Goal: Task Accomplishment & Management: Use online tool/utility

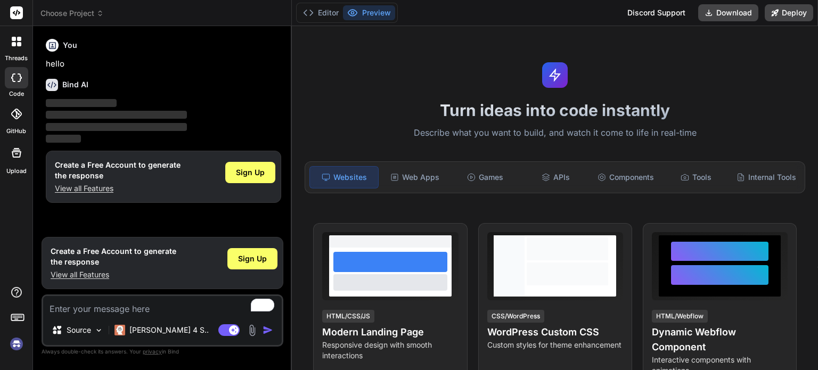
type textarea "x"
click at [148, 312] on textarea "To enrich screen reader interactions, please activate Accessibility in Grammarl…" at bounding box center [162, 305] width 239 height 19
paste textarea "Lo ipsu dolor si ametconse adipiscin elitsed, doeiu te incididunt utla etd magn…"
type textarea "Lo ipsu dolor si ametconse adipiscin elitsed, doeiu te incididunt utla etd magn…"
type textarea "x"
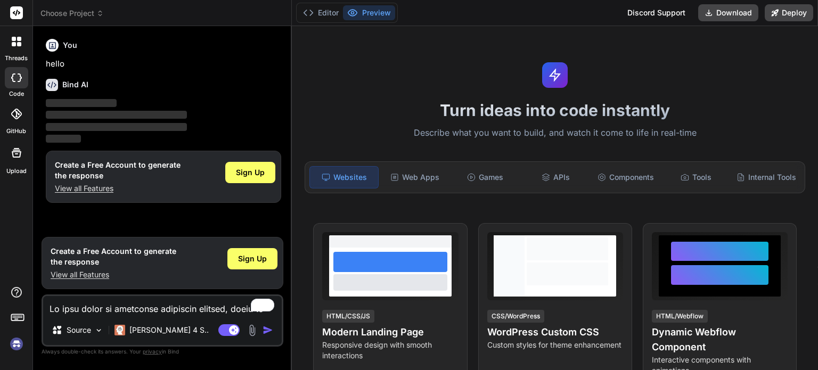
scroll to position [525, 0]
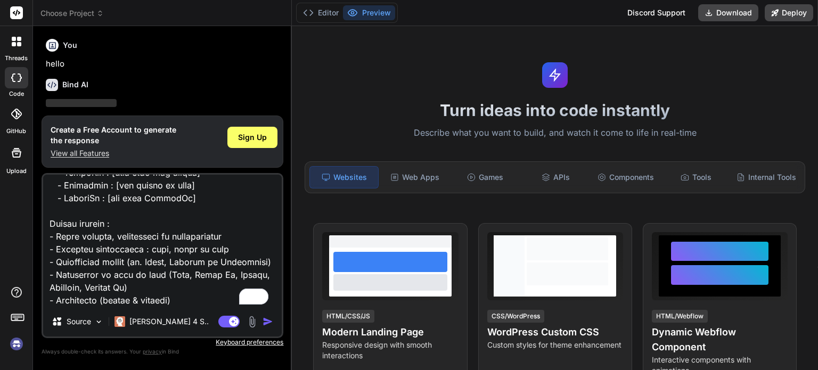
type textarea "Lo ipsu dolor si ametconse adipiscin elitsed, doeiu te incididunt utla etd magn…"
click at [269, 319] on img "button" at bounding box center [268, 321] width 11 height 11
click at [235, 138] on div "Sign Up" at bounding box center [252, 137] width 50 height 21
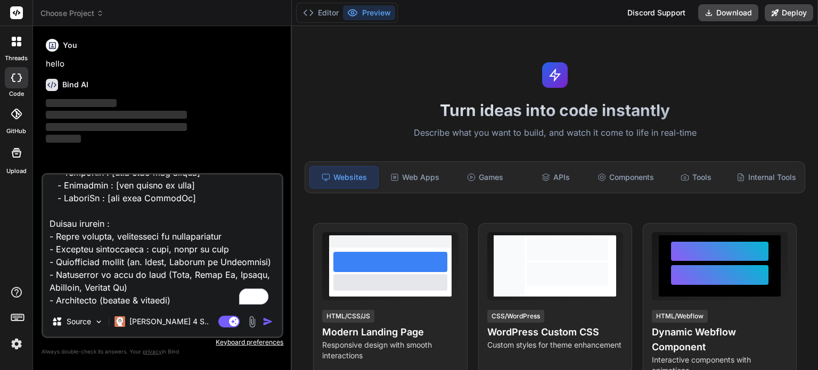
click at [271, 323] on img "button" at bounding box center [268, 321] width 11 height 11
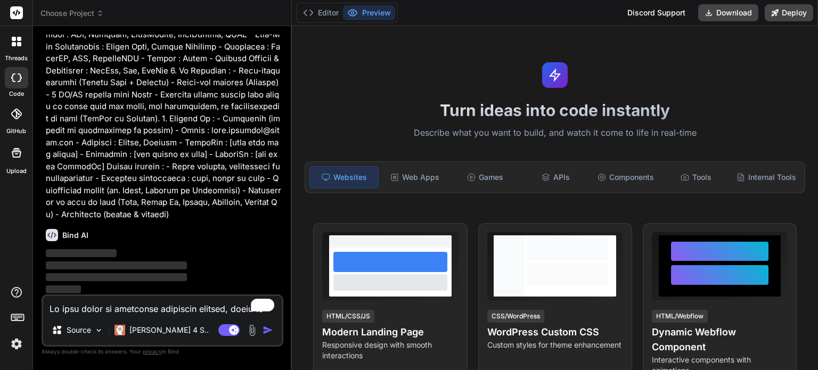
scroll to position [0, 0]
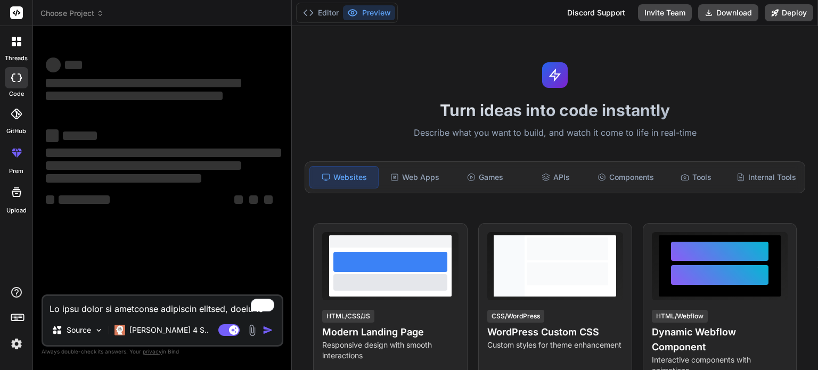
type textarea "x"
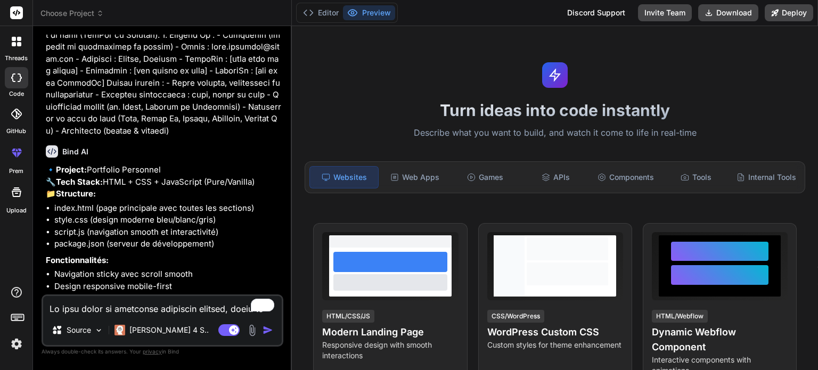
scroll to position [418, 0]
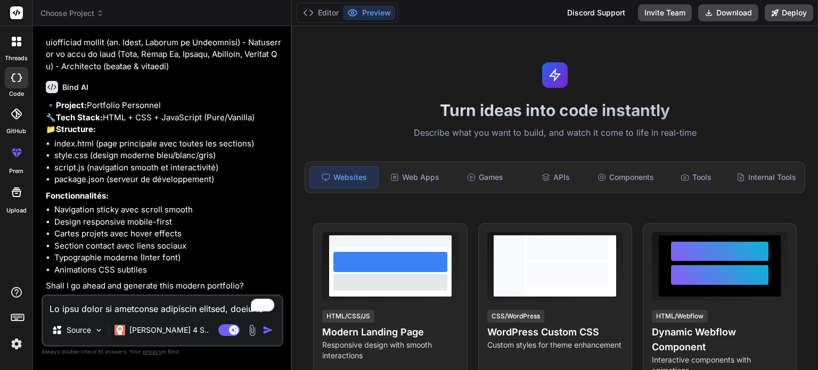
click at [137, 310] on textarea "To enrich screen reader interactions, please activate Accessibility in Grammarl…" at bounding box center [162, 305] width 239 height 19
type textarea "o"
type textarea "x"
type textarea "ou"
type textarea "x"
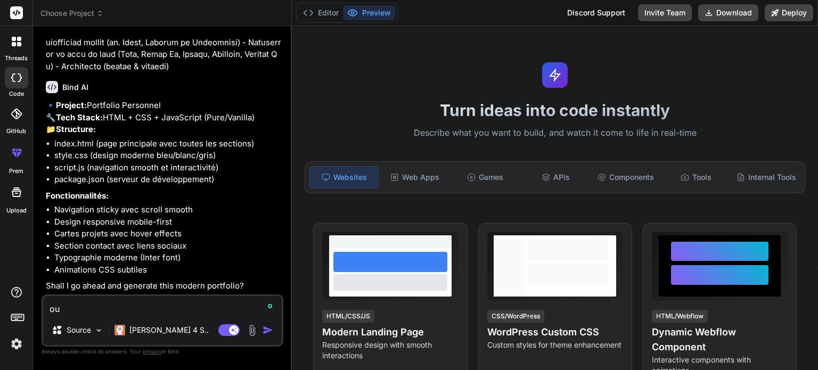
type textarea "oui"
type textarea "x"
type textarea "oui"
type textarea "x"
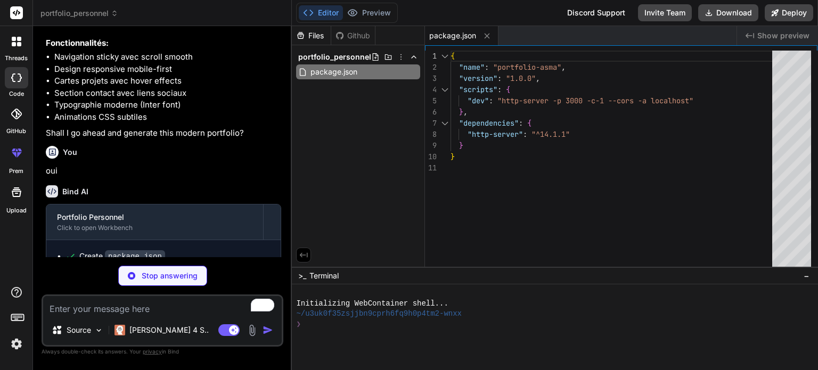
scroll to position [603, 0]
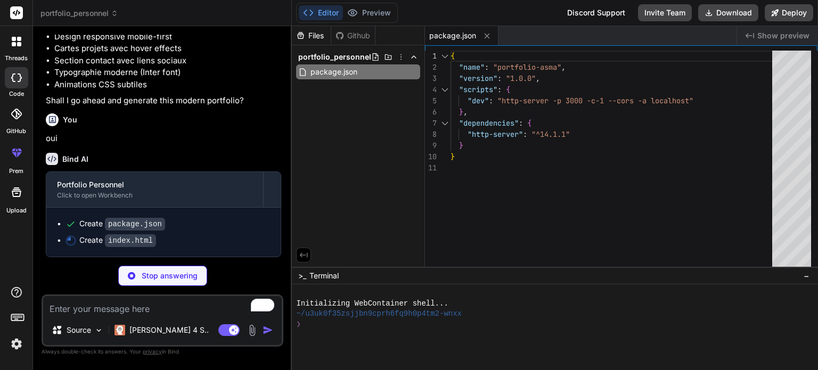
type textarea "x"
type textarea "<script src="script.js"></script> </body> </html>"
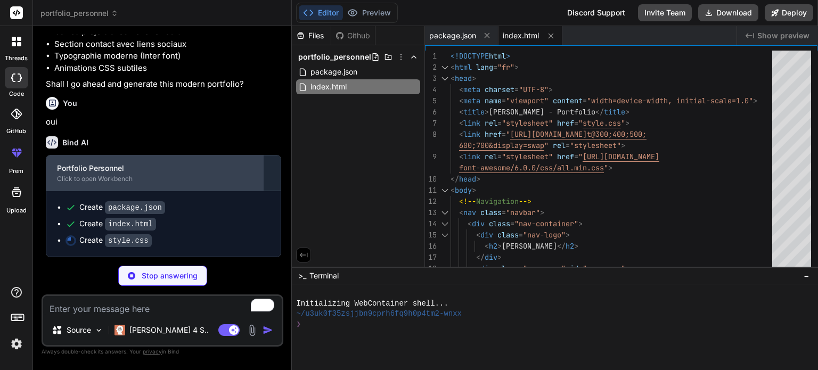
scroll to position [620, 0]
type textarea "x"
type textarea ".contact-item { margin: 0 10px; } }"
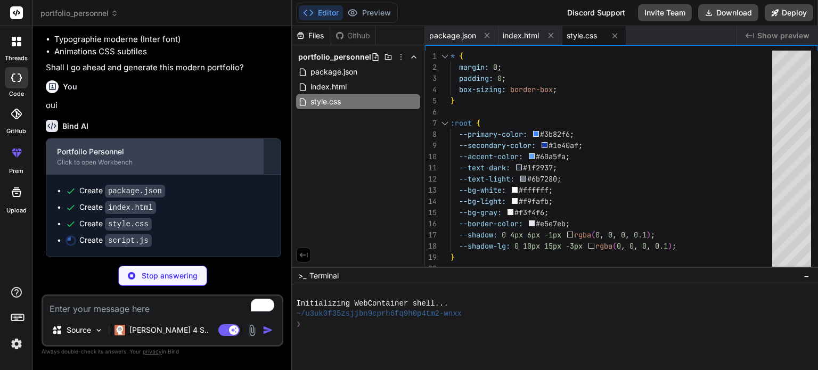
scroll to position [636, 0]
type textarea "x"
type textarea "document.body.style.opacity = '0'; document.body.style.transition = 'opacity 0.…"
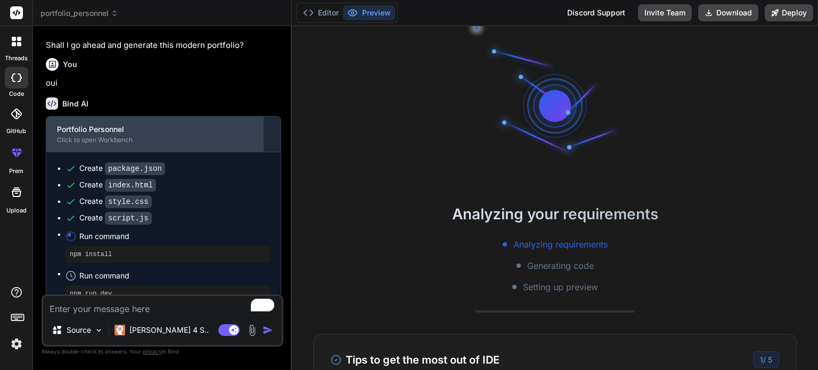
scroll to position [92, 0]
type textarea "x"
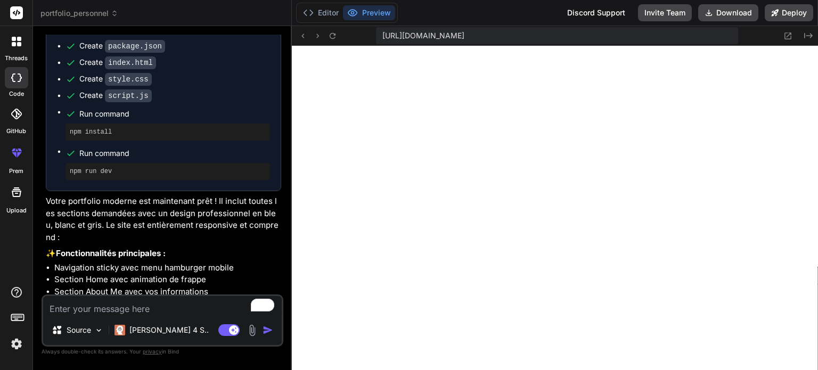
scroll to position [796, 0]
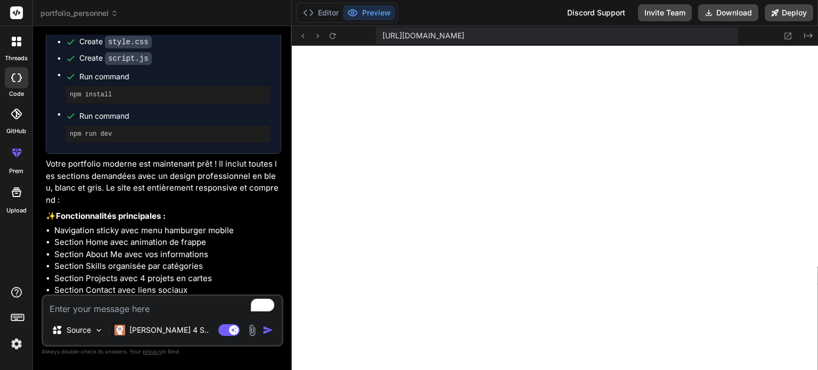
click at [138, 312] on textarea "To enrich screen reader interactions, please activate Accessibility in Grammarl…" at bounding box center [162, 305] width 239 height 19
type textarea "c"
type textarea "x"
type textarea "ch"
type textarea "x"
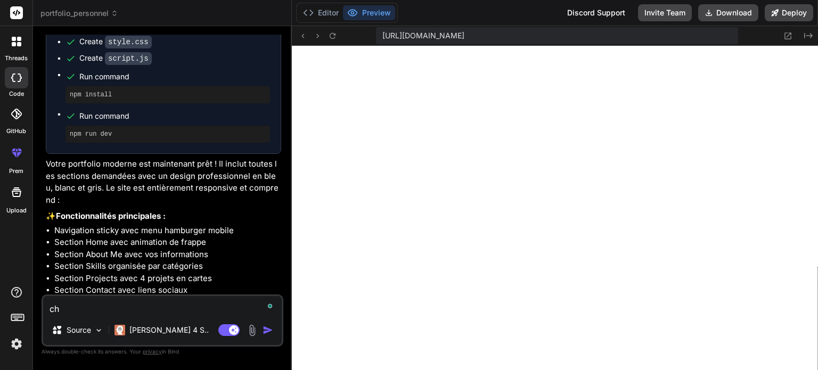
type textarea "cha"
type textarea "x"
type textarea "chan"
type textarea "x"
type textarea "[PERSON_NAME]"
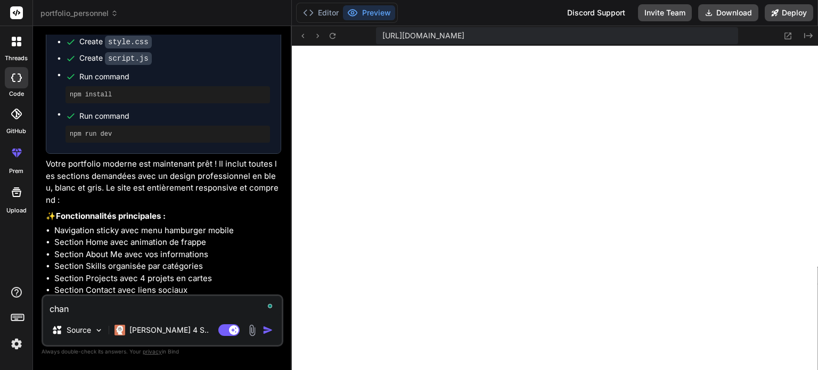
type textarea "x"
type textarea "change"
type textarea "x"
type textarea "change"
type textarea "x"
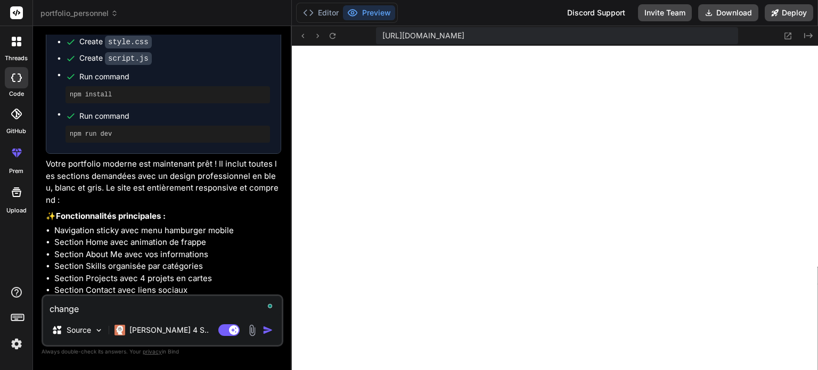
type textarea "change l"
type textarea "x"
type textarea "change le"
type textarea "x"
type textarea "change les"
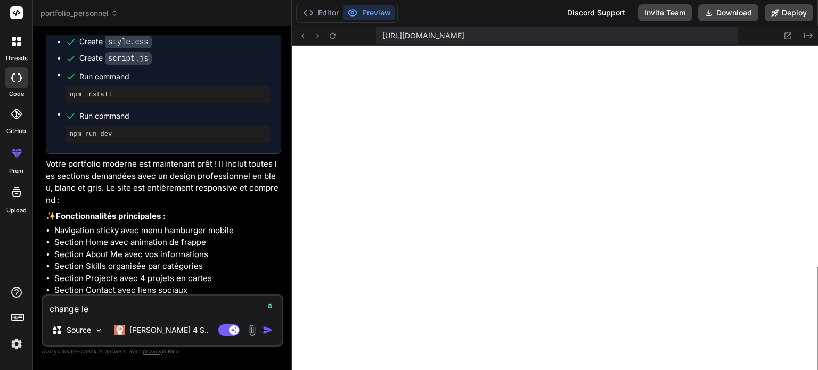
type textarea "x"
type textarea "change les"
type textarea "x"
type textarea "change les c"
type textarea "x"
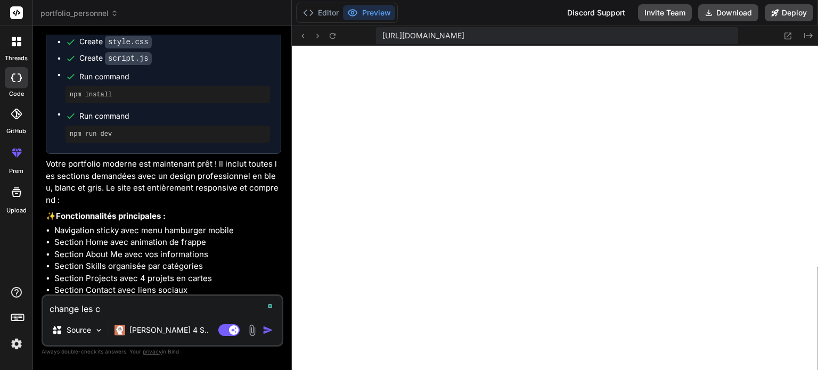
type textarea "change les co"
type textarea "x"
type textarea "change les cou"
type textarea "x"
type textarea "change les coul"
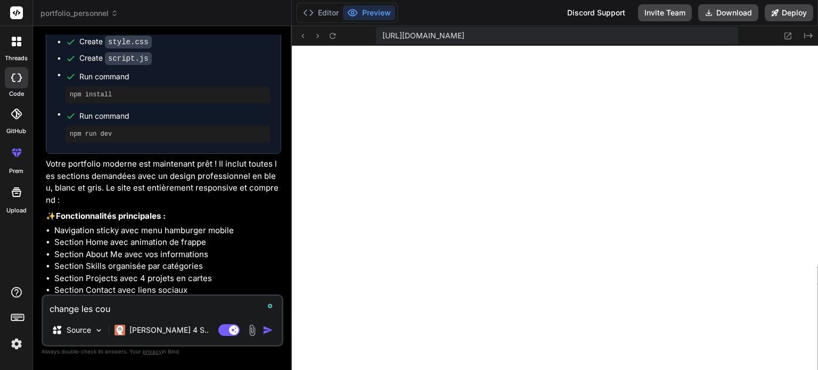
type textarea "x"
type textarea "change les coule"
type textarea "x"
type textarea "change les couleu"
type textarea "x"
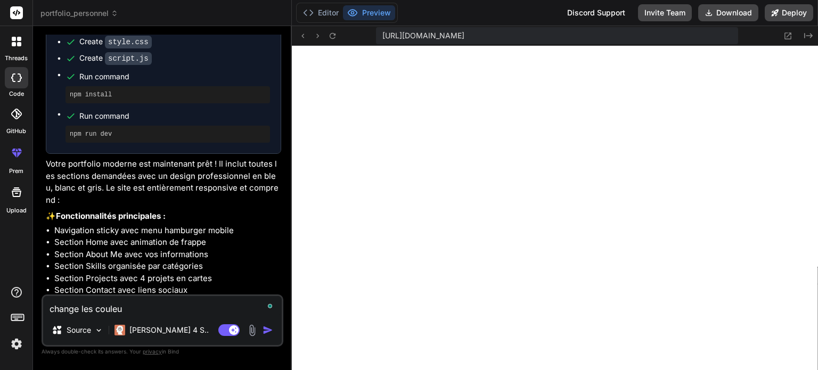
type textarea "change les couleur"
type textarea "x"
type textarea "change les couleurs"
type textarea "x"
type textarea "change les couleurs"
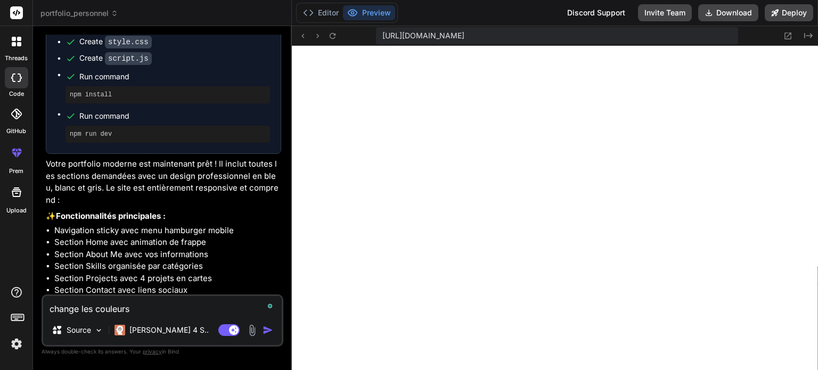
type textarea "x"
type textarea "change les couleurs"
type textarea "x"
type textarea "change les couleur"
type textarea "x"
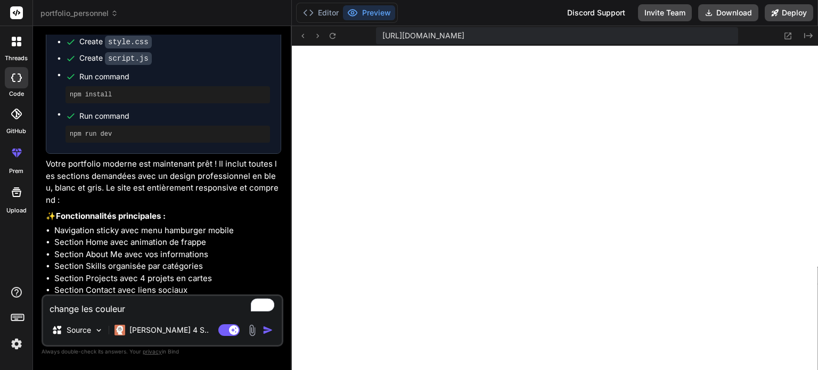
type textarea "change les couleu"
type textarea "x"
type textarea "change les coule"
type textarea "x"
type textarea "change les coul"
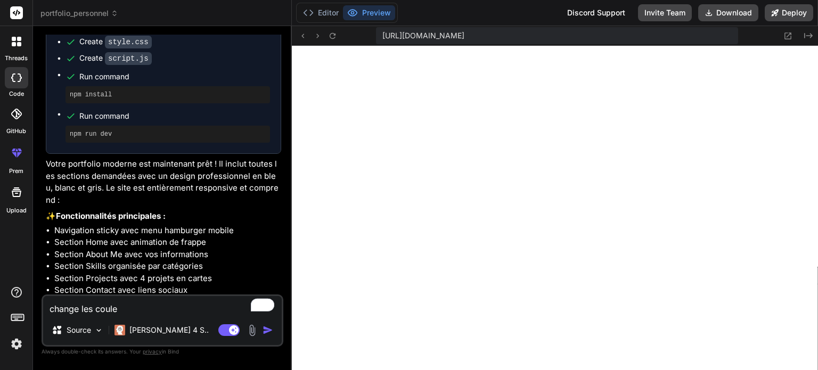
type textarea "x"
type textarea "change les cou"
type textarea "x"
type textarea "change les co"
type textarea "x"
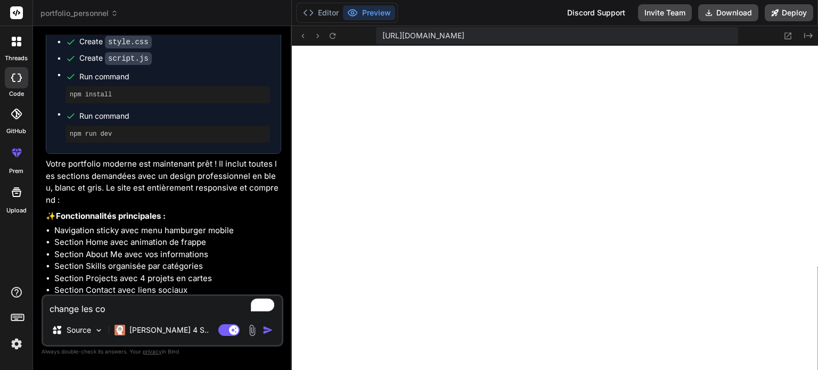
type textarea "change les c"
type textarea "x"
type textarea "change les"
type textarea "x"
type textarea "change les"
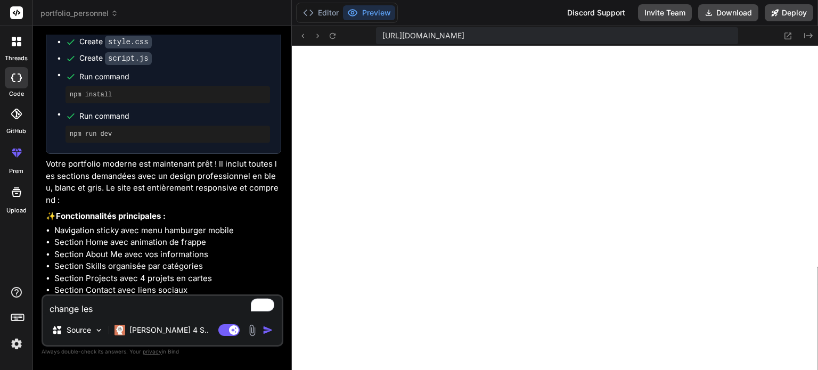
type textarea "x"
type textarea "change le"
type textarea "x"
type textarea "change l"
type textarea "x"
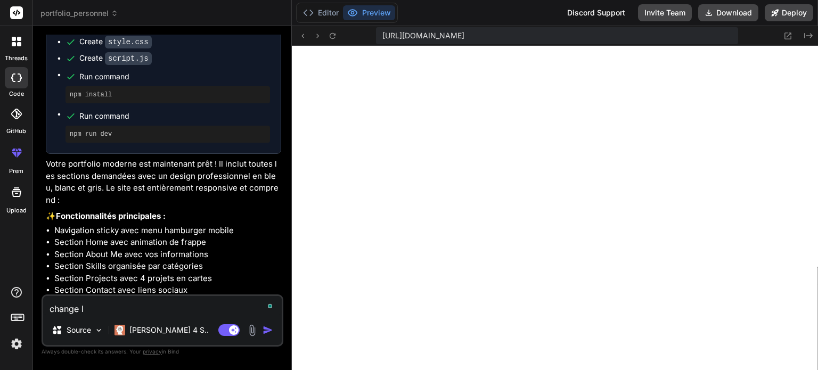
type textarea "change"
type textarea "x"
type textarea "change"
type textarea "x"
type textarea "[PERSON_NAME]"
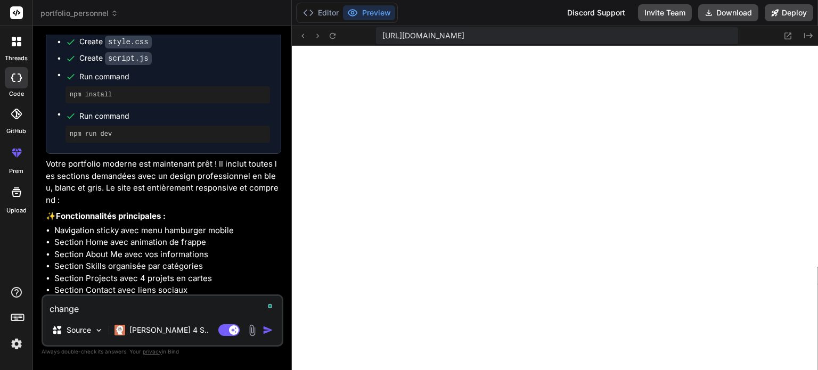
type textarea "x"
type textarea "chan"
type textarea "x"
type textarea "cha"
type textarea "x"
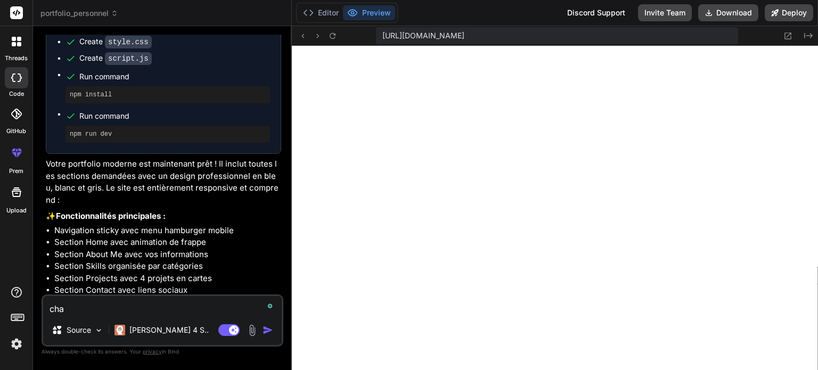
type textarea "ch"
type textarea "x"
type textarea "c"
type textarea "x"
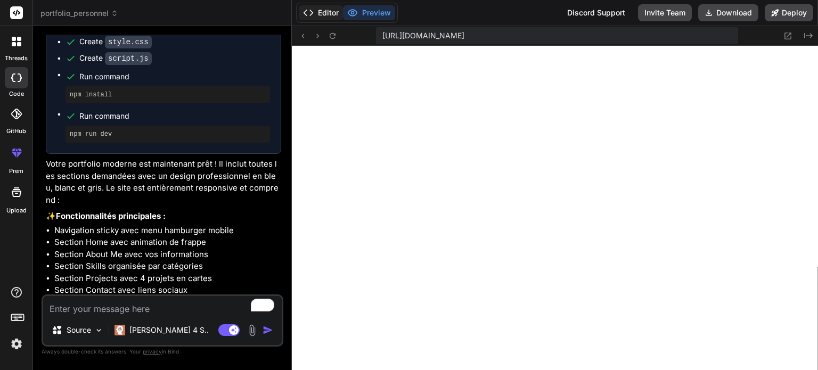
click at [322, 8] on button "Editor" at bounding box center [321, 12] width 44 height 15
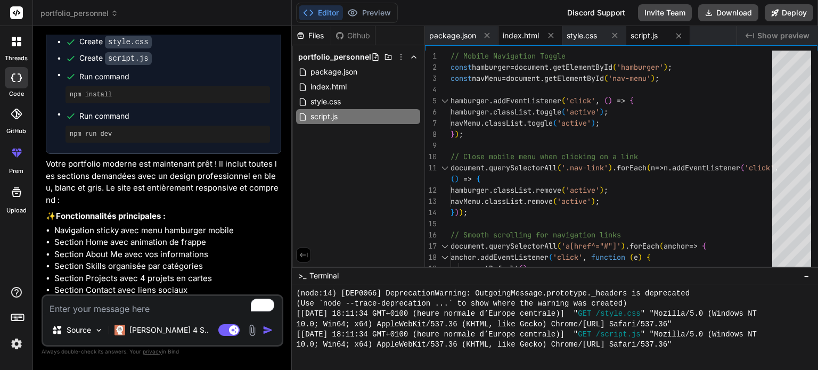
click at [520, 32] on span "index.html" at bounding box center [521, 35] width 36 height 11
type textarea "<script src="script.js"></script> </body> </html>"
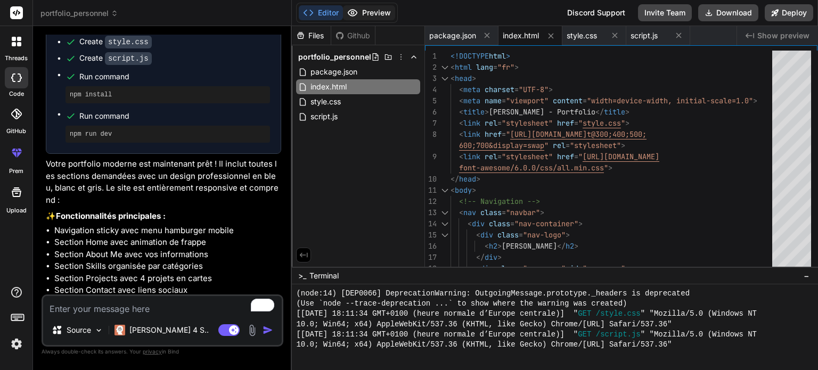
click at [374, 8] on button "Preview" at bounding box center [369, 12] width 52 height 15
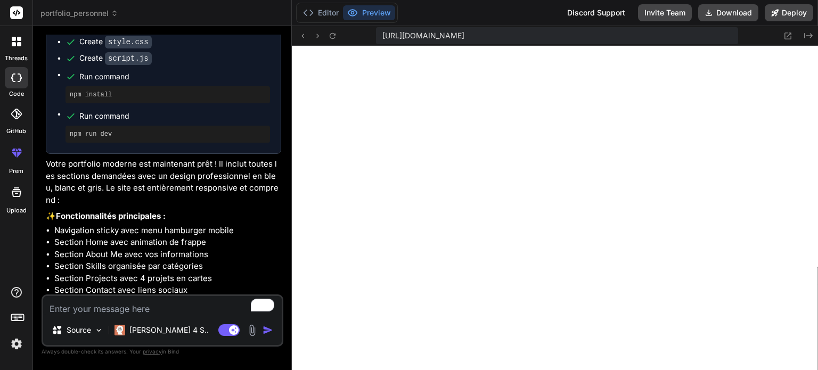
click at [128, 315] on textarea "To enrich screen reader interactions, please activate Accessibility in Grammarl…" at bounding box center [162, 305] width 239 height 19
type textarea "j"
type textarea "x"
type textarea "je"
type textarea "x"
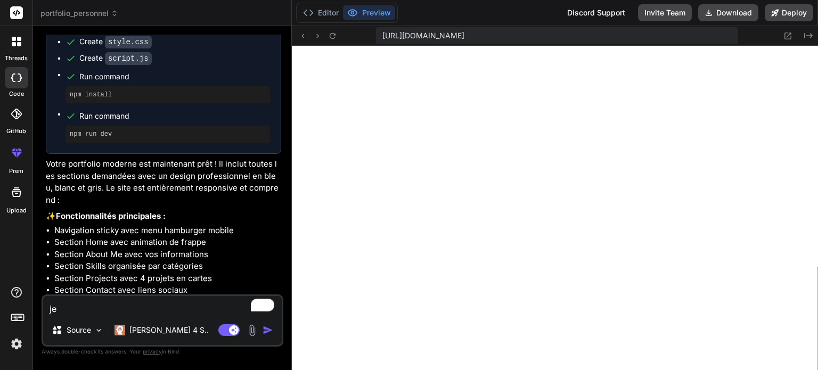
type textarea "je"
type textarea "x"
type textarea "je v"
type textarea "x"
type textarea "je ve"
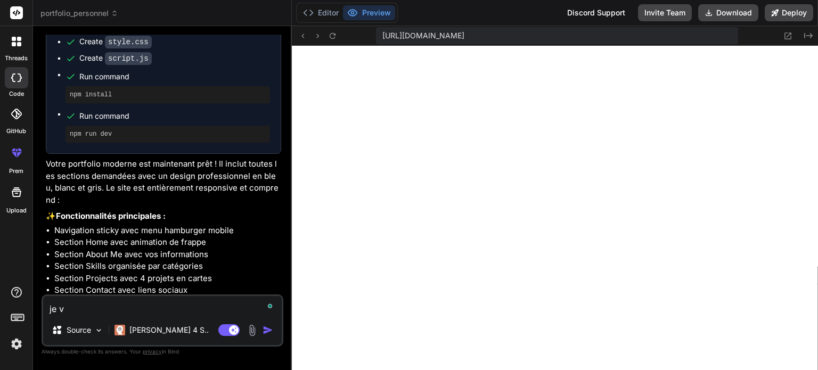
type textarea "x"
type textarea "je veu"
type textarea "x"
type textarea "je veux"
type textarea "x"
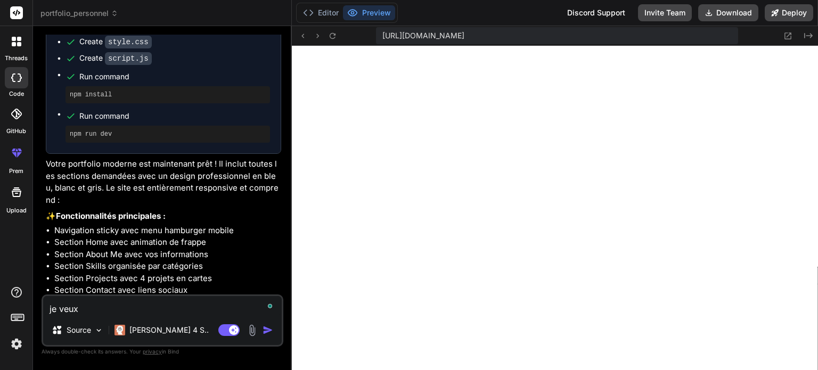
type textarea "je veux"
type textarea "x"
type textarea "je veux c"
type textarea "x"
type textarea "je veux ch"
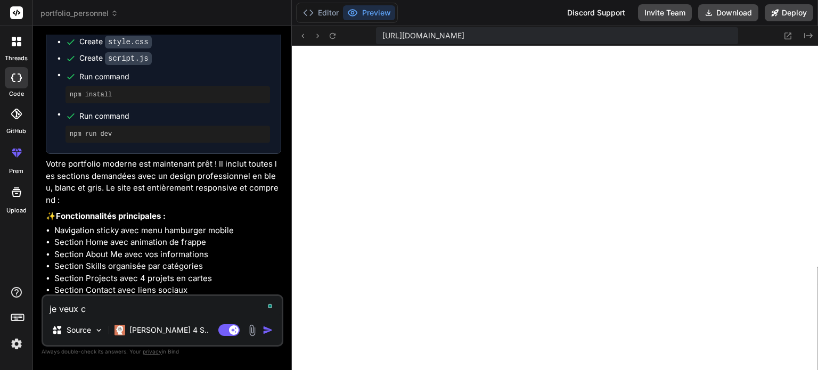
type textarea "x"
type textarea "je veux cha"
type textarea "x"
type textarea "je veux chan"
type textarea "x"
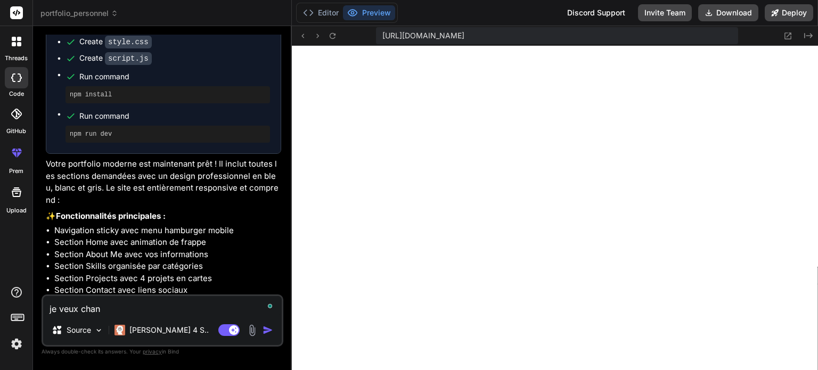
type textarea "je veux chang"
type textarea "x"
type textarea "je veux change"
type textarea "x"
type textarea "je veux changer"
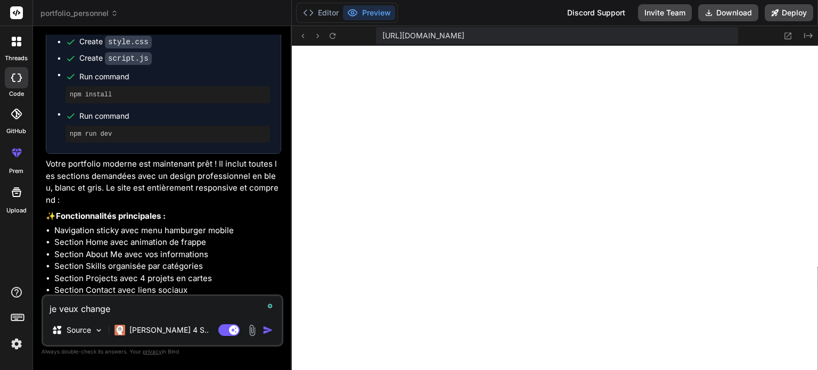
type textarea "x"
type textarea "je veux change"
type textarea "x"
type textarea "je veux changer"
type textarea "x"
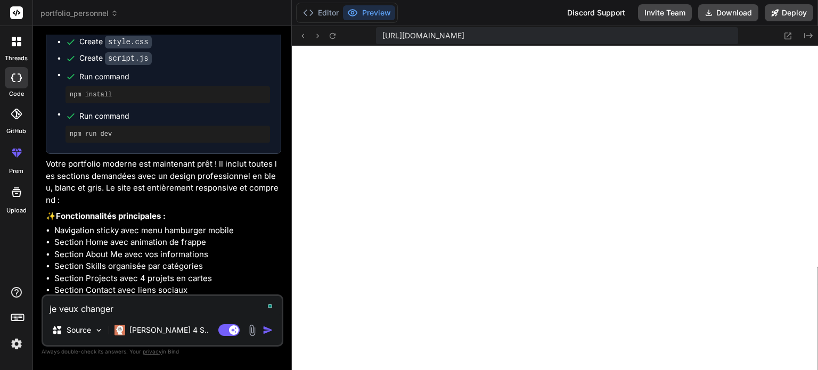
type textarea "je veux changer"
type textarea "x"
type textarea "je veux changer l"
type textarea "x"
type textarea "je veux changer le"
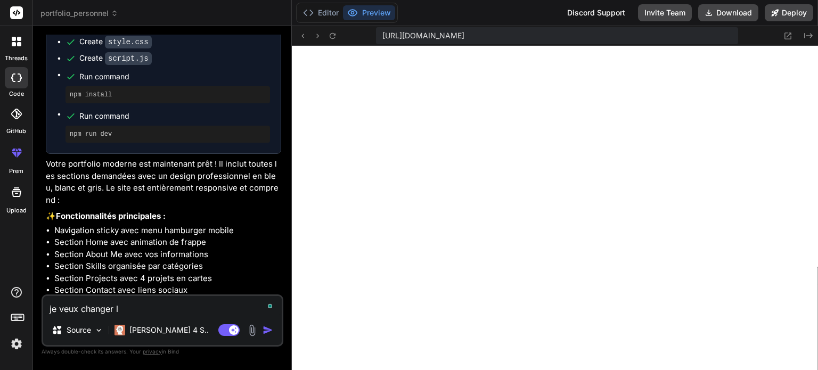
type textarea "x"
type textarea "je veux changer les"
type textarea "x"
type textarea "je veux changer les"
type textarea "x"
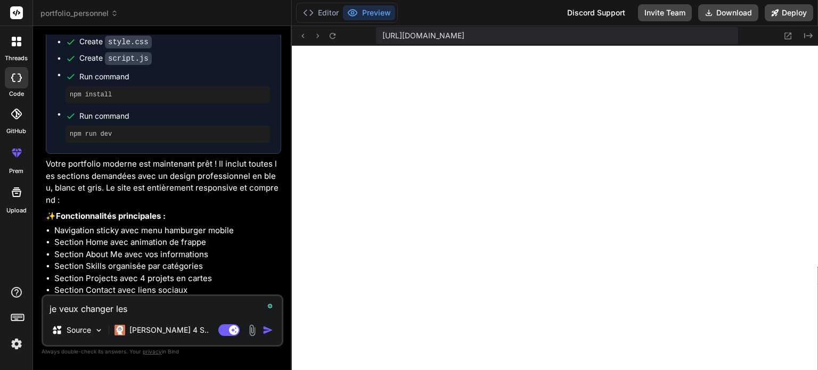
type textarea "je veux changer les c"
type textarea "x"
type textarea "je veux changer les co"
type textarea "x"
type textarea "je veux changer les cou"
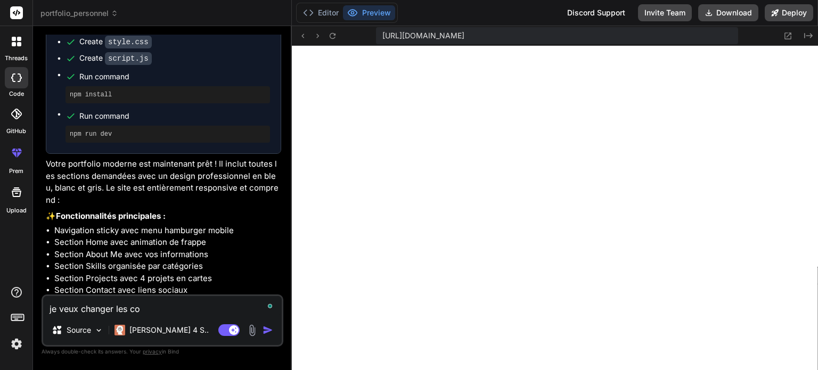
type textarea "x"
type textarea "je veux changer les coul"
type textarea "x"
type textarea "je veux changer les coule"
type textarea "x"
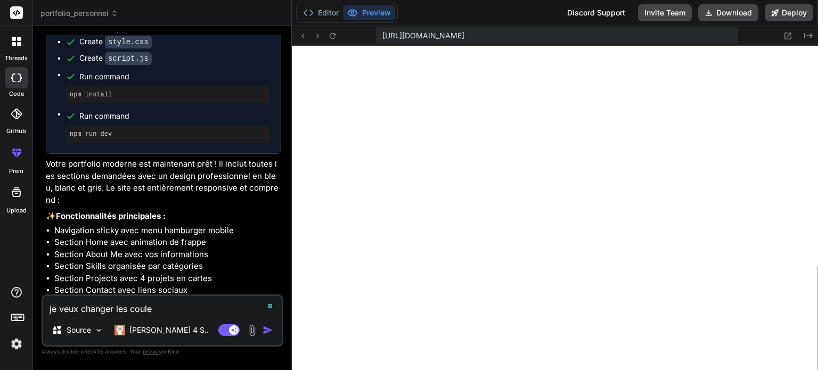
type textarea "je veux changer les couleu"
type textarea "x"
type textarea "je veux changer les couleur"
type textarea "x"
type textarea "je veux changer les couleurs"
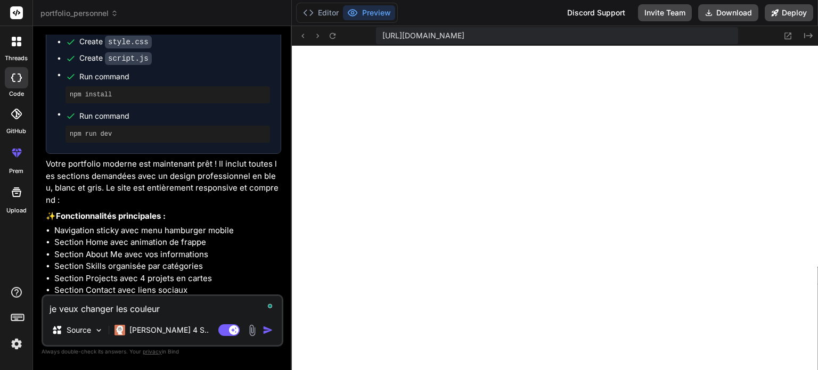
type textarea "x"
type textarea "je veux changer les couleurs"
type textarea "x"
type textarea "je veux changer les couleurs e"
type textarea "x"
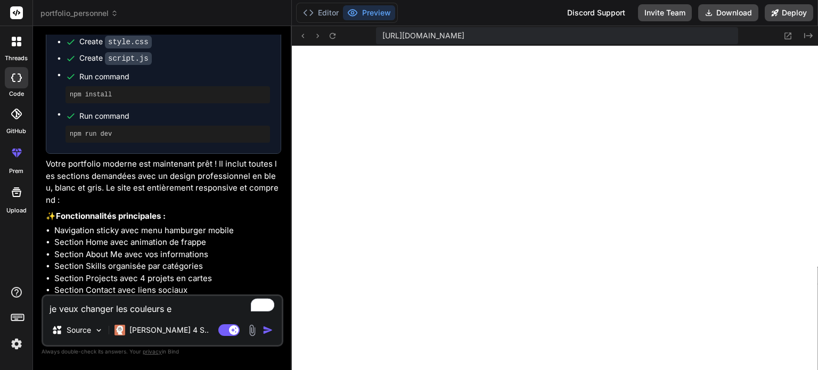
type textarea "je veux changer les couleurs en"
type textarea "x"
type textarea "je veux changer les couleurs en"
type textarea "x"
type textarea "je veux changer les couleurs en d"
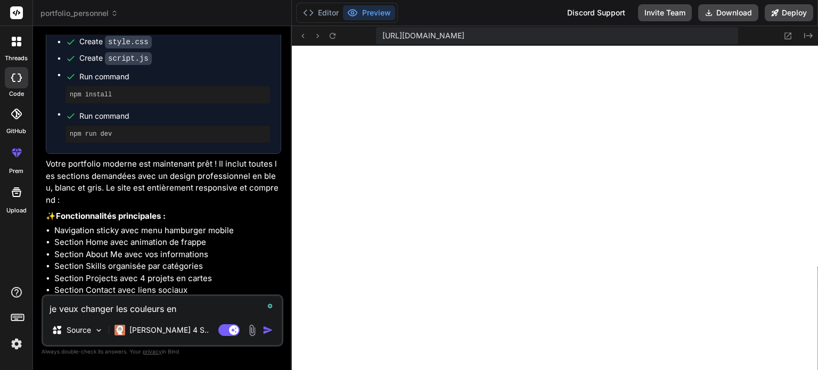
type textarea "x"
type textarea "je veux changer les couleurs en de"
type textarea "x"
type textarea "je veux changer les couleurs en des"
type textarea "x"
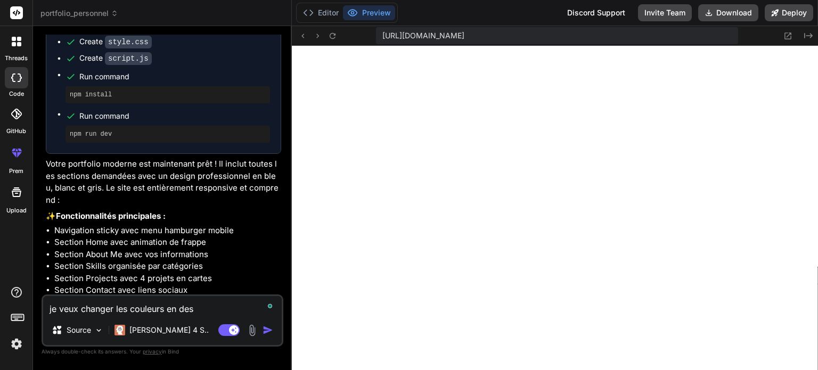
type textarea "je veux changer les couleurs en des"
type textarea "x"
type textarea "je veux changer les couleurs en des c"
type textarea "x"
type textarea "je veux changer les couleurs en des co"
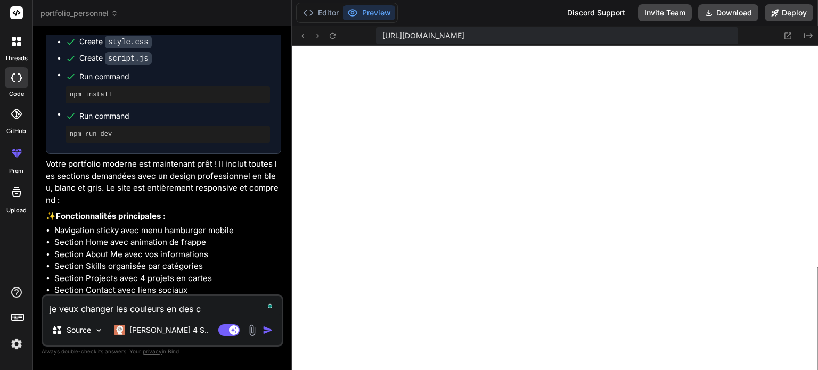
type textarea "x"
type textarea "je veux changer les couleurs en des cou"
type textarea "x"
type textarea "je veux changer les couleurs en des coul"
type textarea "x"
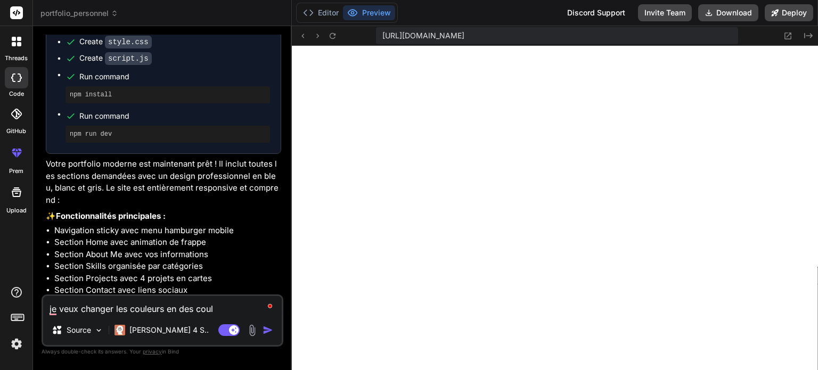
type textarea "je veux changer les couleurs en des coule"
type textarea "x"
type textarea "je veux changer les couleurs en des couleu"
type textarea "x"
type textarea "je veux changer les couleurs en des couleur"
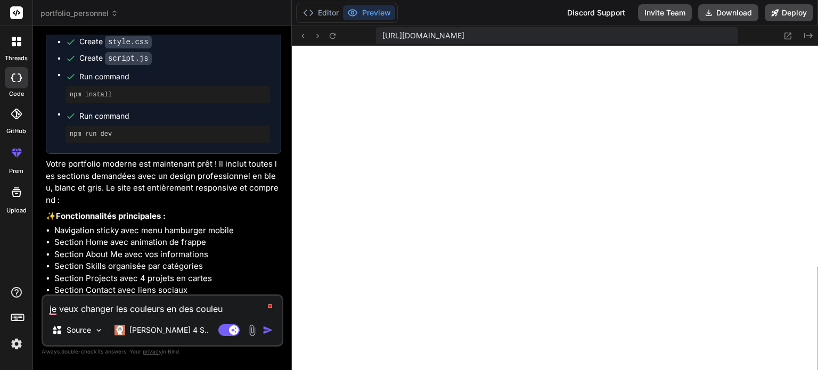
type textarea "x"
type textarea "je veux changer les couleurs en des couleurs"
type textarea "x"
type textarea "je veux changer les couleurs en des couleurs"
type textarea "x"
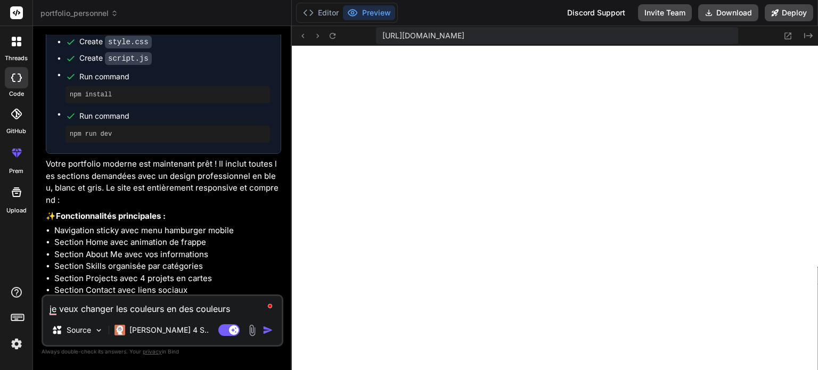
type textarea "je veux changer les couleurs en des couleurs p"
type textarea "x"
type textarea "je veux changer les couleurs en des couleurs pl"
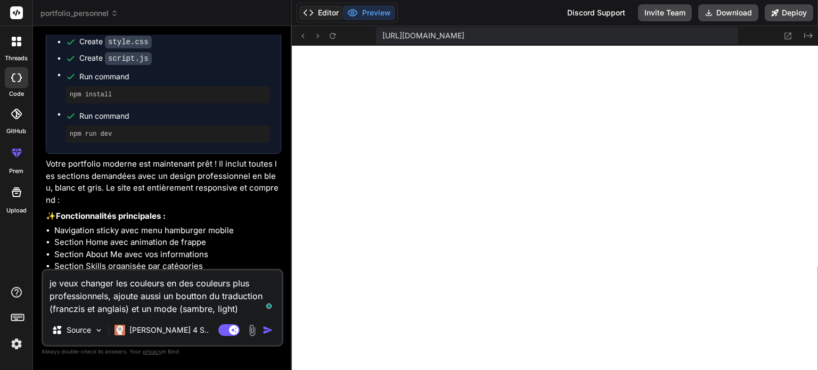
click at [322, 10] on button "Editor" at bounding box center [321, 12] width 44 height 15
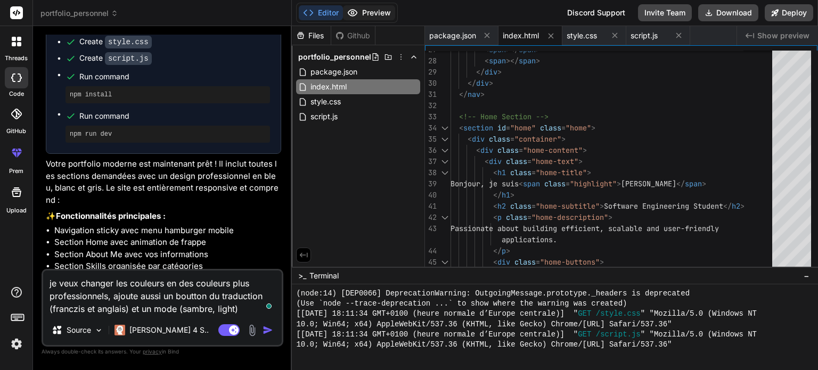
click at [387, 11] on button "Preview" at bounding box center [369, 12] width 52 height 15
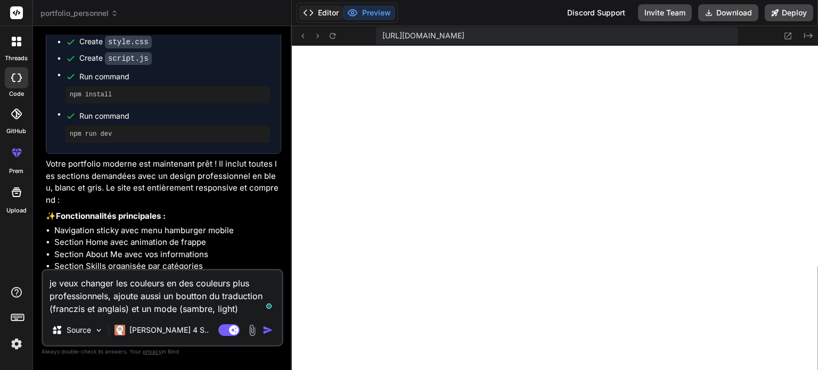
click at [326, 15] on button "Editor" at bounding box center [321, 12] width 44 height 15
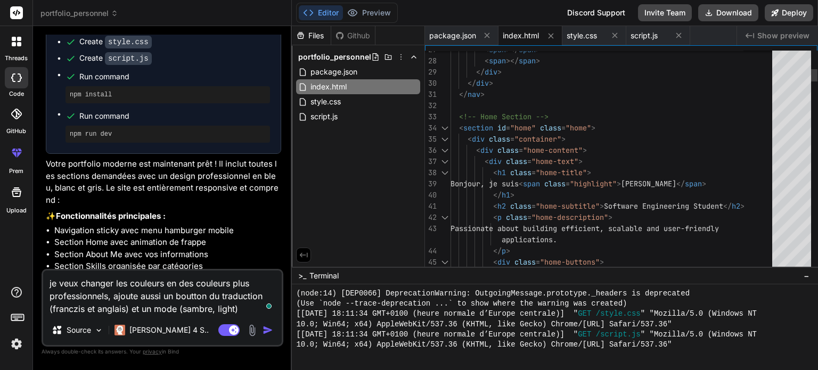
scroll to position [0, 0]
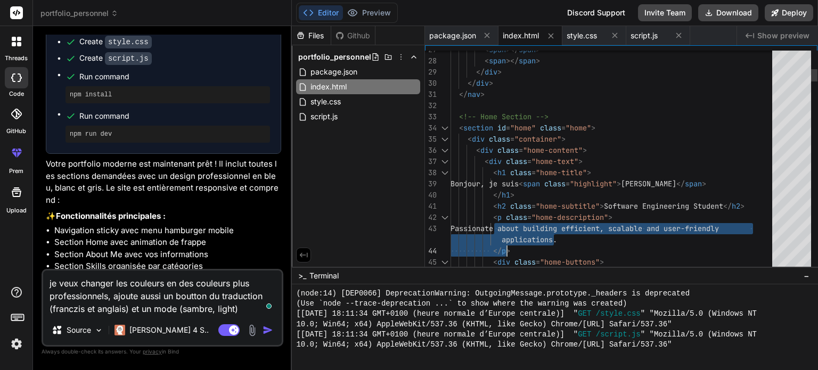
drag, startPoint x: 501, startPoint y: 226, endPoint x: 562, endPoint y: 243, distance: 63.6
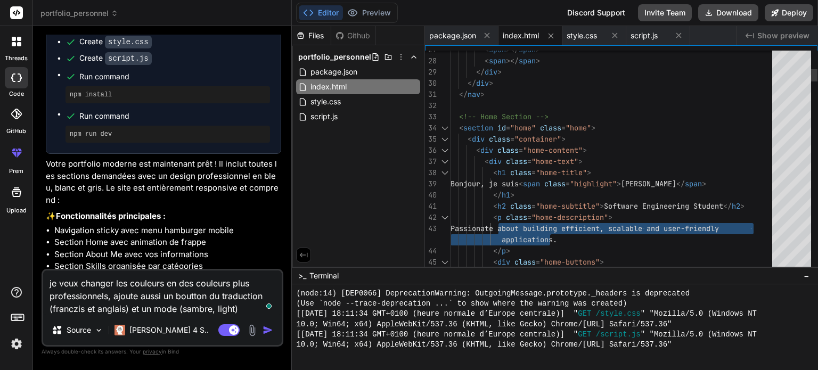
drag, startPoint x: 505, startPoint y: 228, endPoint x: 561, endPoint y: 239, distance: 57.4
drag, startPoint x: 561, startPoint y: 239, endPoint x: 507, endPoint y: 227, distance: 55.0
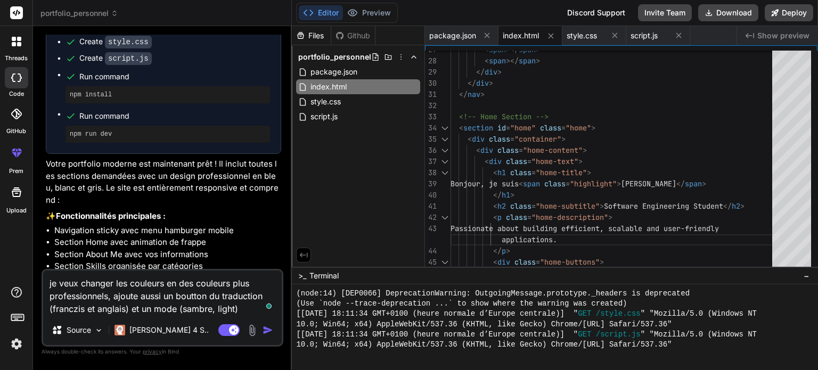
click at [306, 252] on icon at bounding box center [304, 255] width 10 height 10
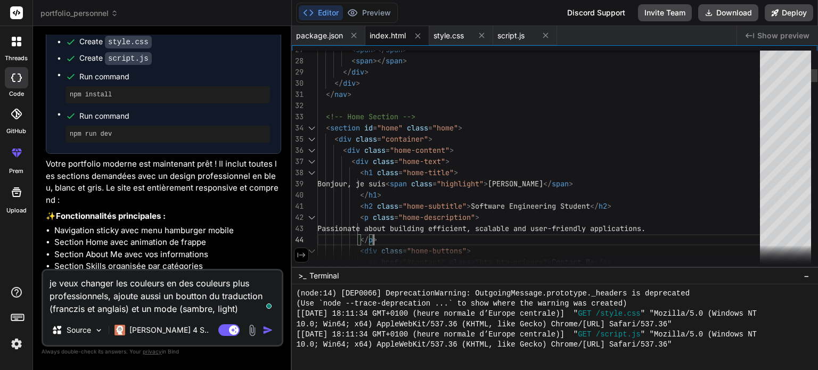
drag, startPoint x: 720, startPoint y: 230, endPoint x: 422, endPoint y: 228, distance: 297.7
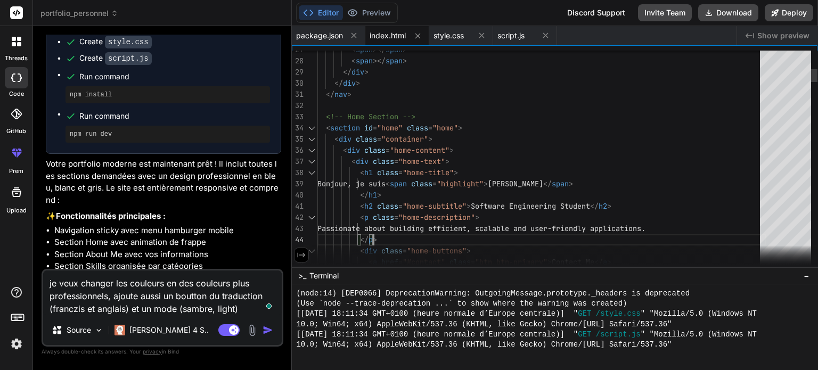
drag, startPoint x: 706, startPoint y: 230, endPoint x: 508, endPoint y: 216, distance: 198.0
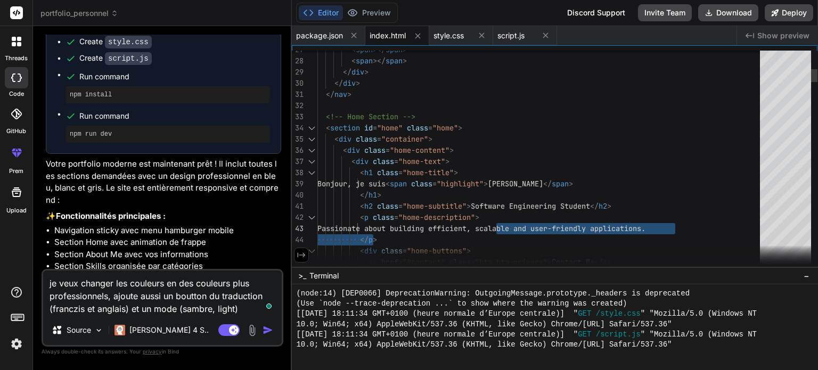
drag, startPoint x: 372, startPoint y: 227, endPoint x: 707, endPoint y: 231, distance: 335.0
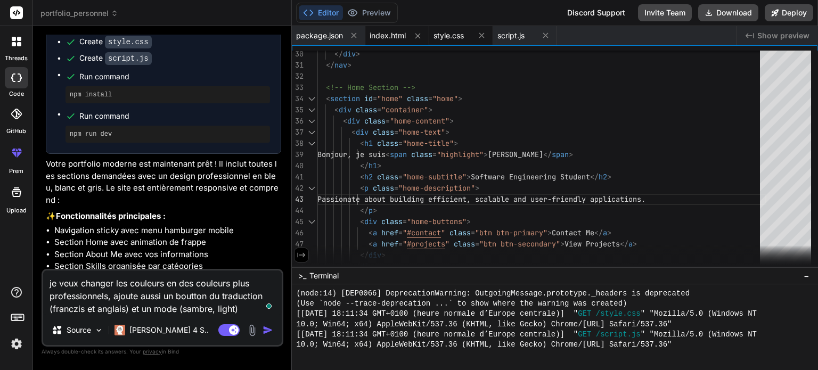
click at [444, 33] on span "style.css" at bounding box center [448, 35] width 30 height 11
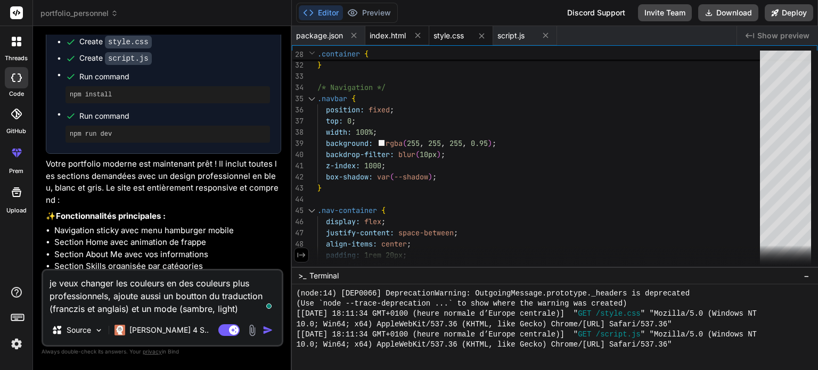
click at [387, 37] on span "index.html" at bounding box center [388, 35] width 36 height 11
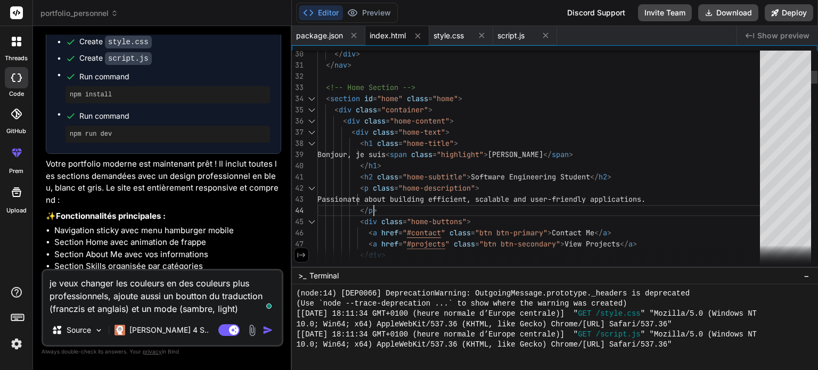
click at [530, 33] on div "script.js" at bounding box center [515, 35] width 37 height 11
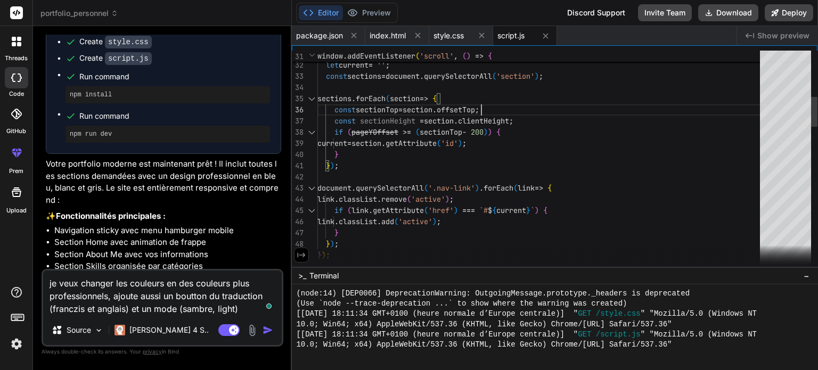
click at [394, 36] on span "index.html" at bounding box center [388, 35] width 36 height 11
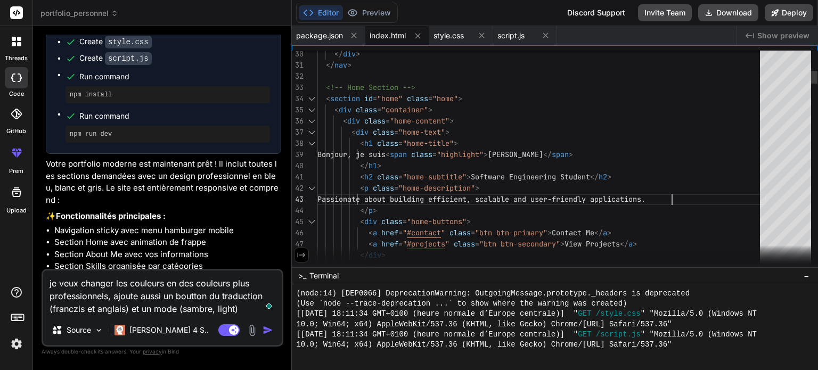
click at [244, 308] on textarea "je veux changer les couleurs en des couleurs plus professionnels, ajoute aussi …" at bounding box center [162, 293] width 239 height 45
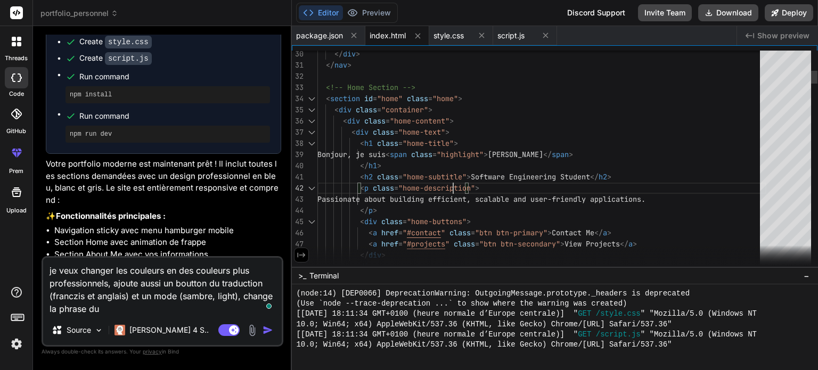
click at [116, 312] on textarea "je veux changer les couleurs en des couleurs plus professionnels, ajoute aussi …" at bounding box center [162, 287] width 239 height 58
paste textarea "Passionate about creating efficient, scalable, and user-friendly applications, …"
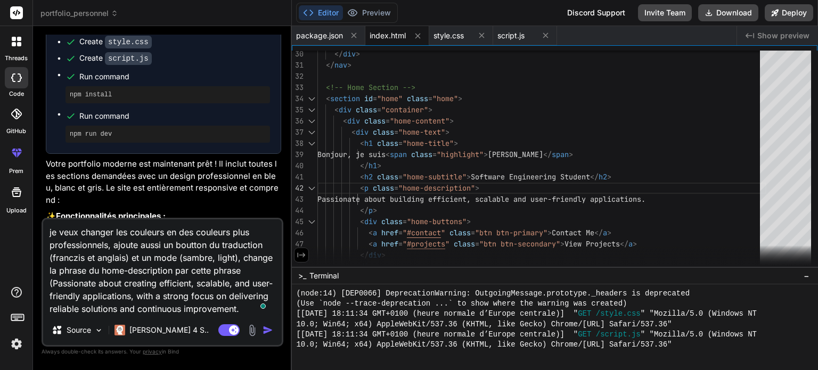
scroll to position [11, 0]
click at [378, 12] on button "Preview" at bounding box center [369, 12] width 52 height 15
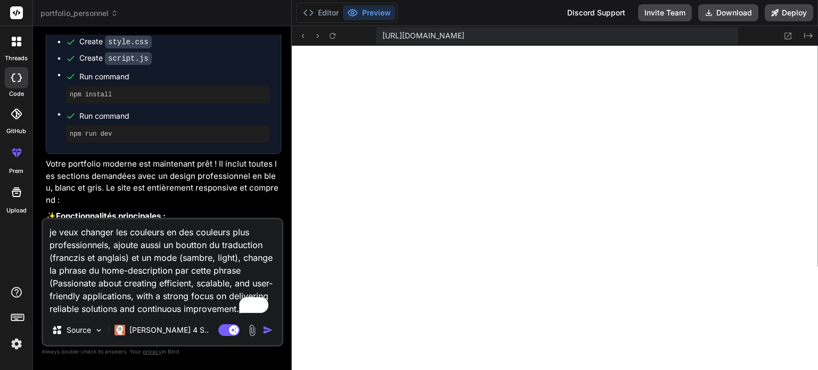
click at [112, 312] on textarea "je veux changer les couleurs en des couleurs plus professionnels, ajoute aussi …" at bounding box center [162, 267] width 239 height 96
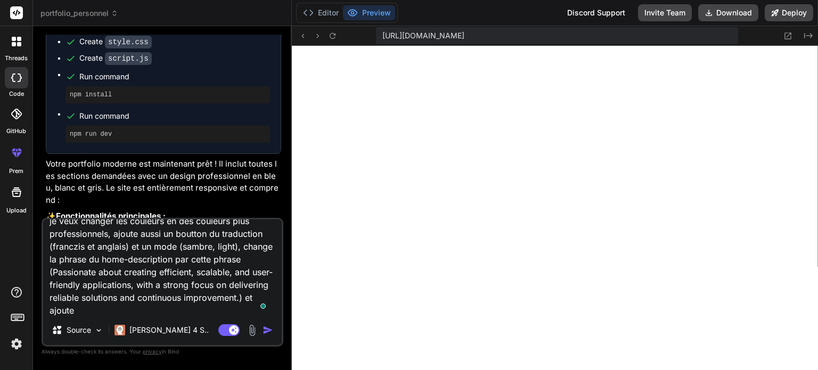
scroll to position [0, 0]
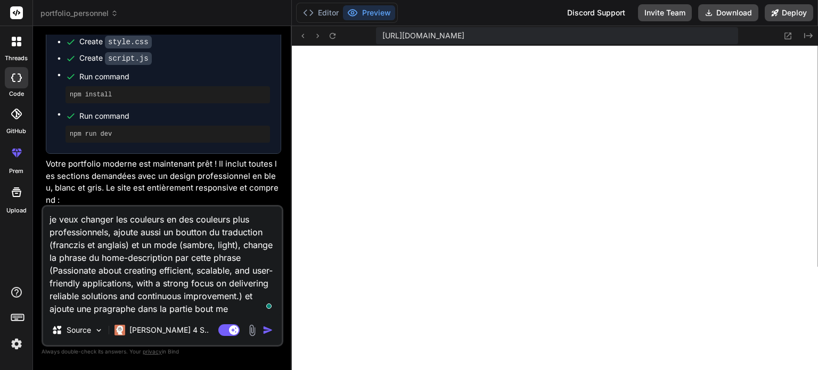
click at [192, 307] on textarea "je veux changer les couleurs en des couleurs plus professionnels, ajoute aussi …" at bounding box center [162, 261] width 239 height 109
click at [242, 307] on textarea "je veux changer les couleurs en des couleurs plus professionnels, ajoute aussi …" at bounding box center [162, 261] width 239 height 109
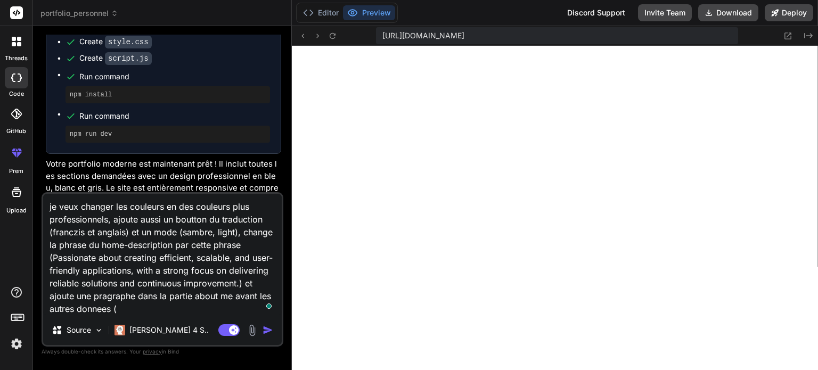
paste textarea "I am [PERSON_NAME], a Software Engineering student at [GEOGRAPHIC_DATA] ([DATE]…"
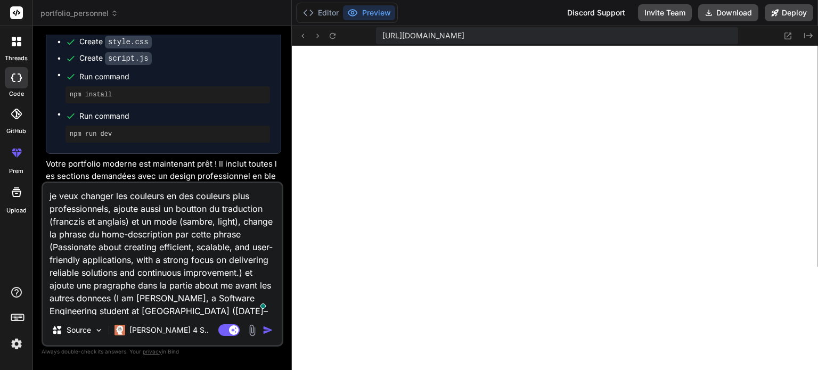
scroll to position [64, 0]
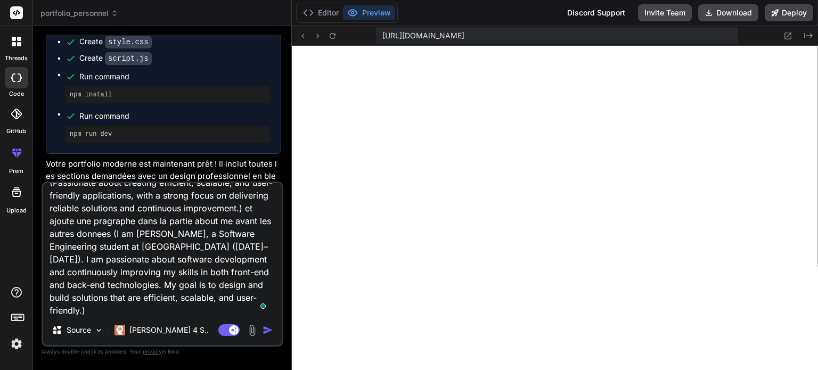
click at [151, 310] on textarea "je veux changer les couleurs en des couleurs plus professionnels, ajoute aussi …" at bounding box center [162, 249] width 239 height 132
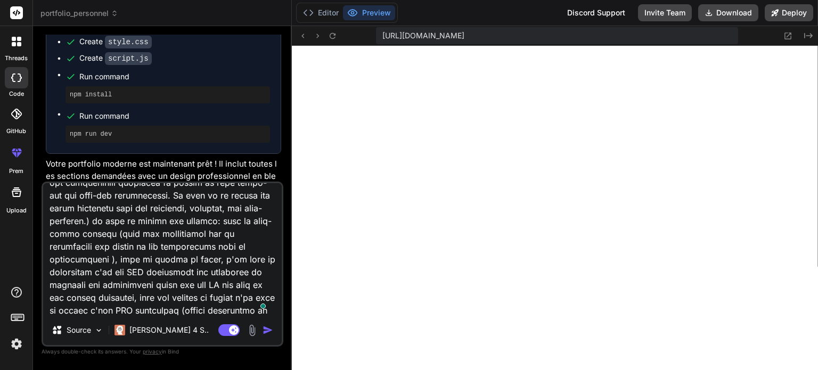
scroll to position [167, 0]
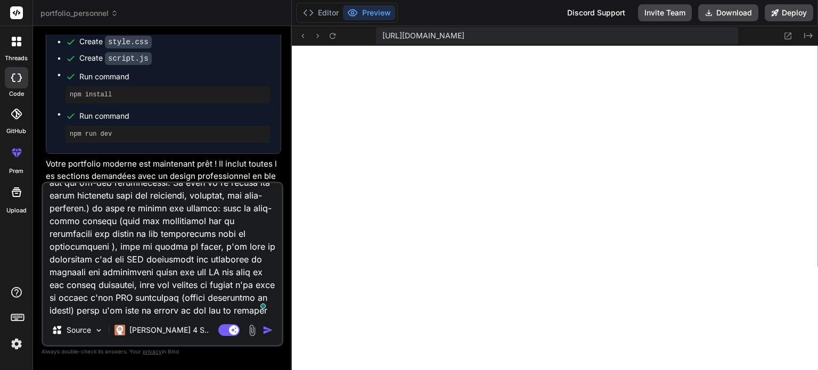
click at [221, 219] on textarea "To enrich screen reader interactions, please activate Accessibility in Grammarl…" at bounding box center [162, 249] width 239 height 132
click at [266, 314] on textarea "To enrich screen reader interactions, please activate Accessibility in Grammarl…" at bounding box center [162, 249] width 239 height 132
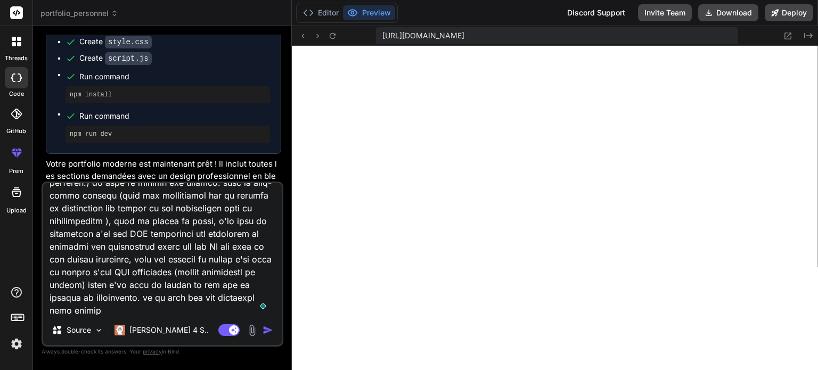
scroll to position [192, 0]
click at [328, 17] on button "Editor" at bounding box center [321, 12] width 44 height 15
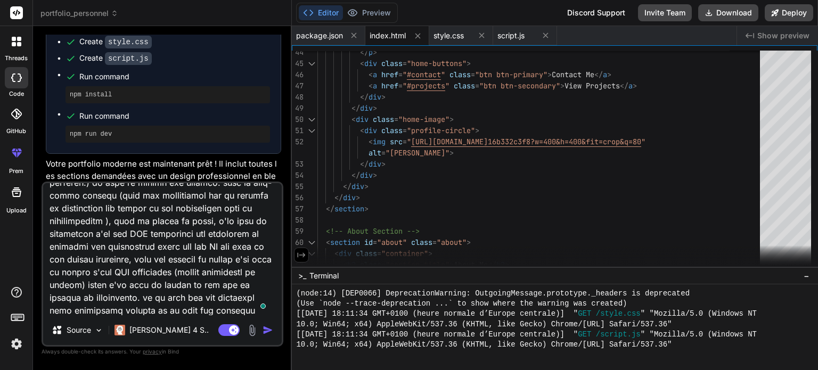
click at [226, 305] on textarea "To enrich screen reader interactions, please activate Accessibility in Grammarl…" at bounding box center [162, 249] width 239 height 132
click at [380, 9] on button "Preview" at bounding box center [369, 12] width 52 height 15
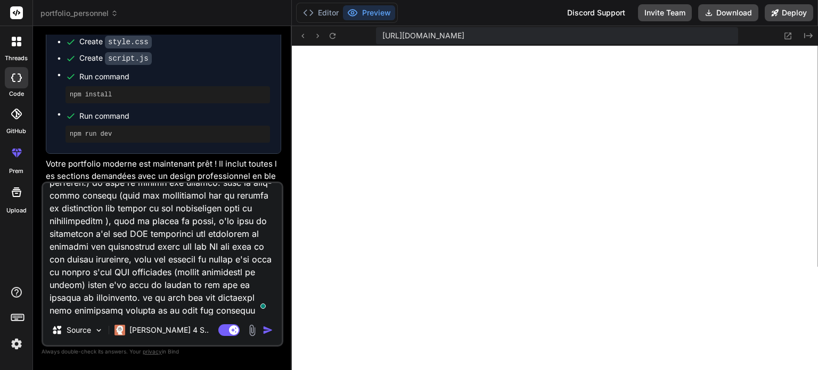
click at [237, 309] on textarea "To enrich screen reader interactions, please activate Accessibility in Grammarl…" at bounding box center [162, 249] width 239 height 132
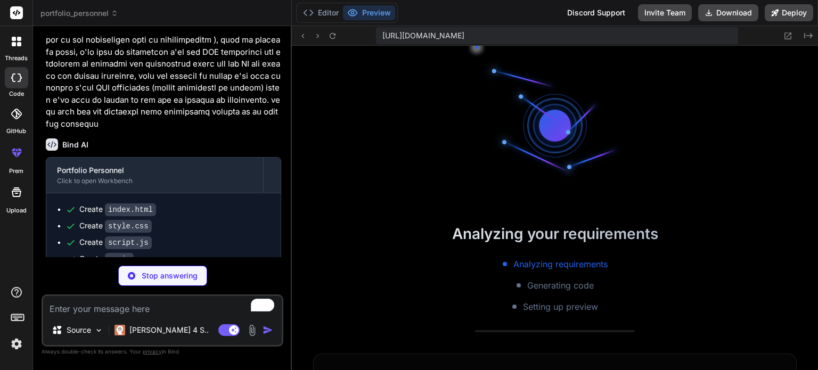
scroll to position [1043, 0]
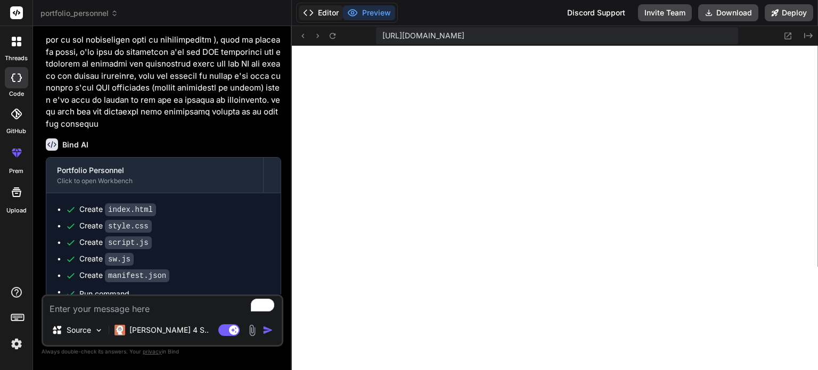
click at [326, 14] on button "Editor" at bounding box center [321, 12] width 44 height 15
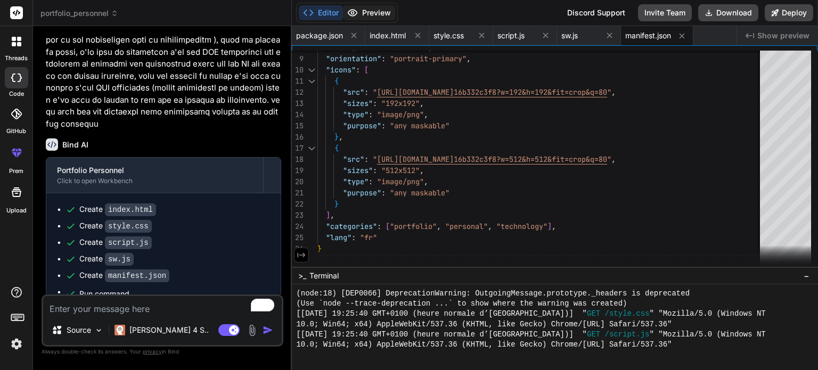
click at [372, 12] on button "Preview" at bounding box center [369, 12] width 52 height 15
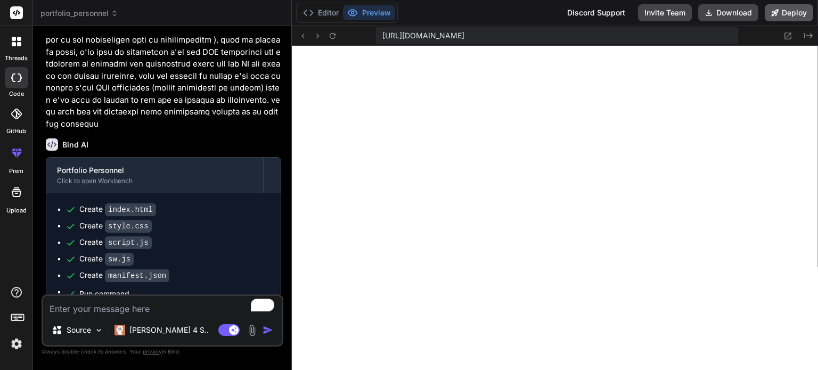
click at [776, 11] on icon at bounding box center [775, 12] width 7 height 7
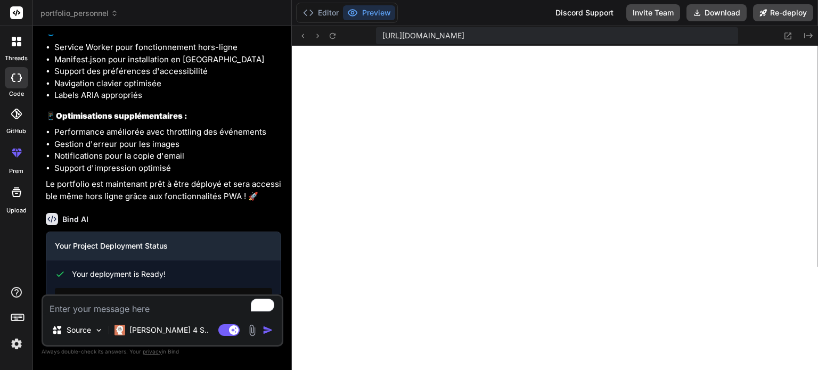
scroll to position [2191, 0]
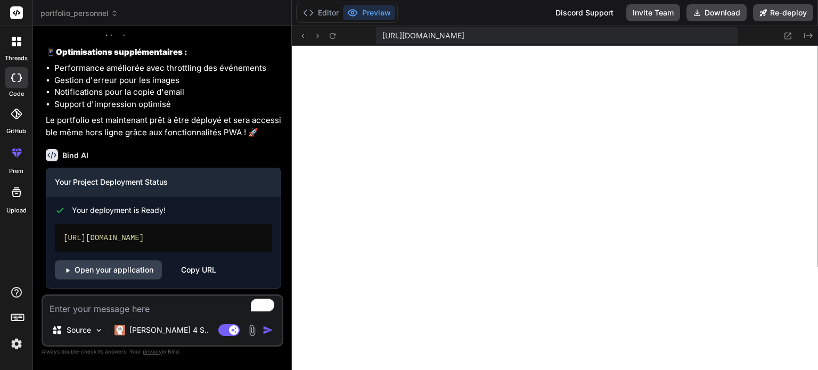
click at [183, 300] on textarea "To enrich screen reader interactions, please activate Accessibility in Grammarl…" at bounding box center [162, 305] width 239 height 19
click at [175, 311] on textarea "To enrich screen reader interactions, please activate Accessibility in Grammarl…" at bounding box center [162, 305] width 239 height 19
click at [160, 310] on textarea "To enrich screen reader interactions, please activate Accessibility in Grammarl…" at bounding box center [162, 305] width 239 height 19
click at [168, 302] on textarea "To enrich screen reader interactions, please activate Accessibility in Grammarl…" at bounding box center [162, 305] width 239 height 19
click at [324, 12] on button "Editor" at bounding box center [321, 12] width 44 height 15
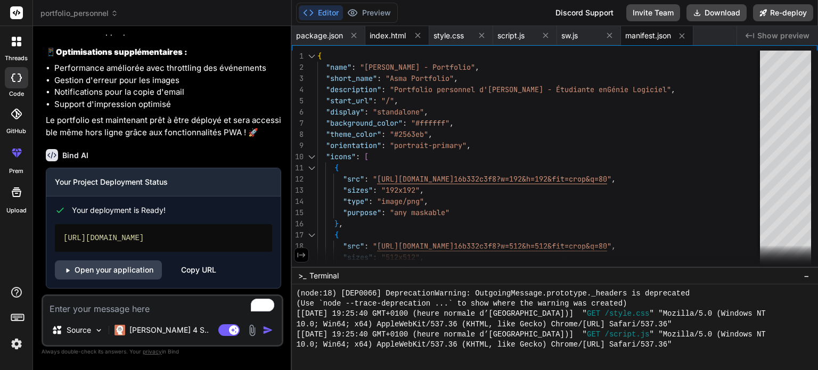
click at [381, 30] on span "index.html" at bounding box center [388, 35] width 36 height 11
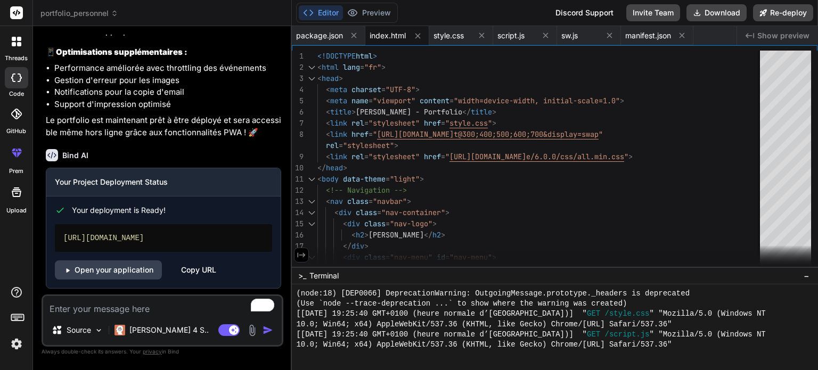
click at [174, 312] on textarea "To enrich screen reader interactions, please activate Accessibility in Grammarl…" at bounding box center [162, 305] width 239 height 19
click at [375, 11] on button "Preview" at bounding box center [369, 12] width 52 height 15
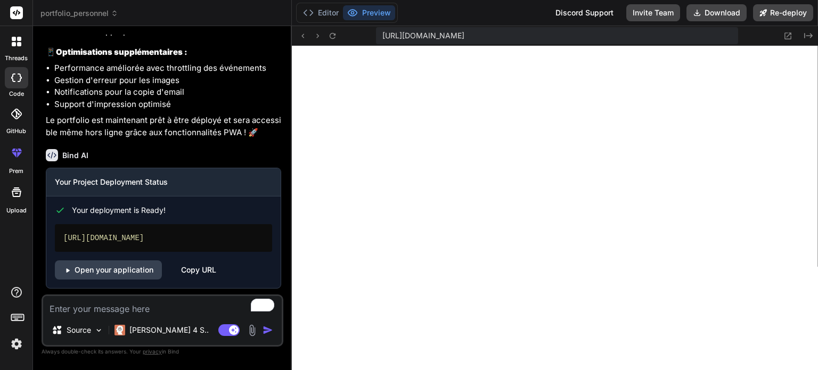
click at [125, 307] on textarea "To enrich screen reader interactions, please activate Accessibility in Grammarl…" at bounding box center [162, 305] width 239 height 19
click at [106, 312] on textarea "change" at bounding box center [162, 305] width 239 height 19
click at [190, 304] on textarea "change" at bounding box center [162, 305] width 239 height 19
click at [163, 307] on textarea "change" at bounding box center [162, 305] width 239 height 19
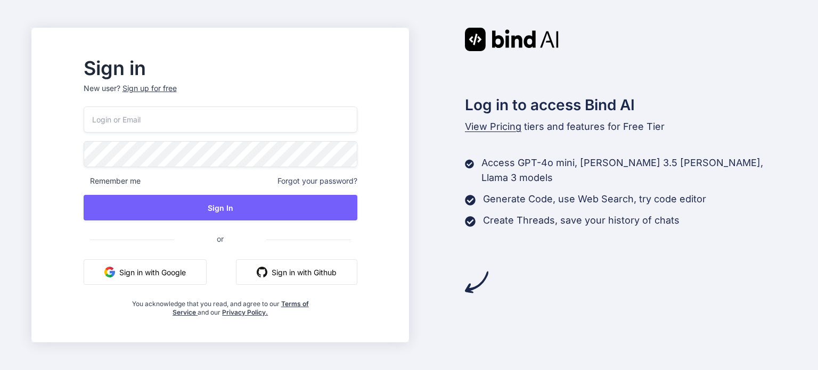
click at [207, 278] on button "Sign in with Google" at bounding box center [145, 272] width 123 height 26
